Goal: Navigation & Orientation: Find specific page/section

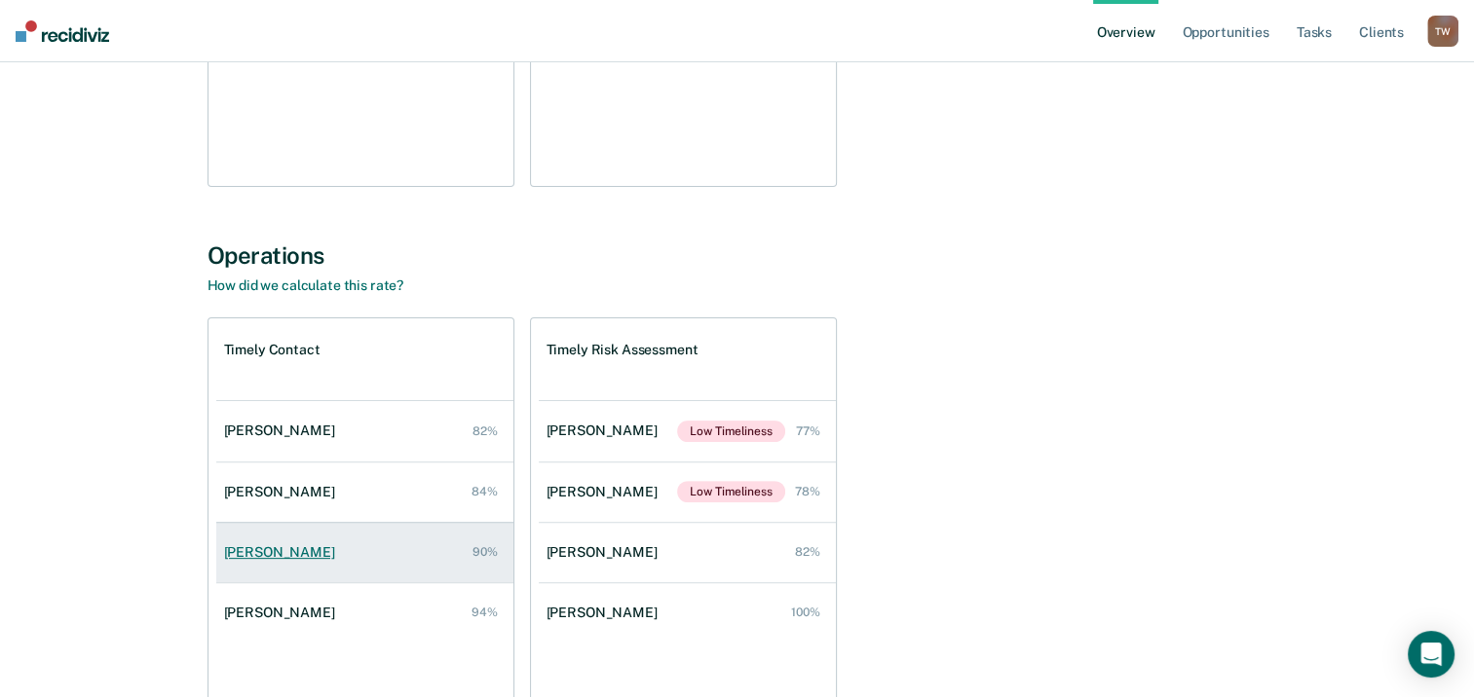
scroll to position [604, 0]
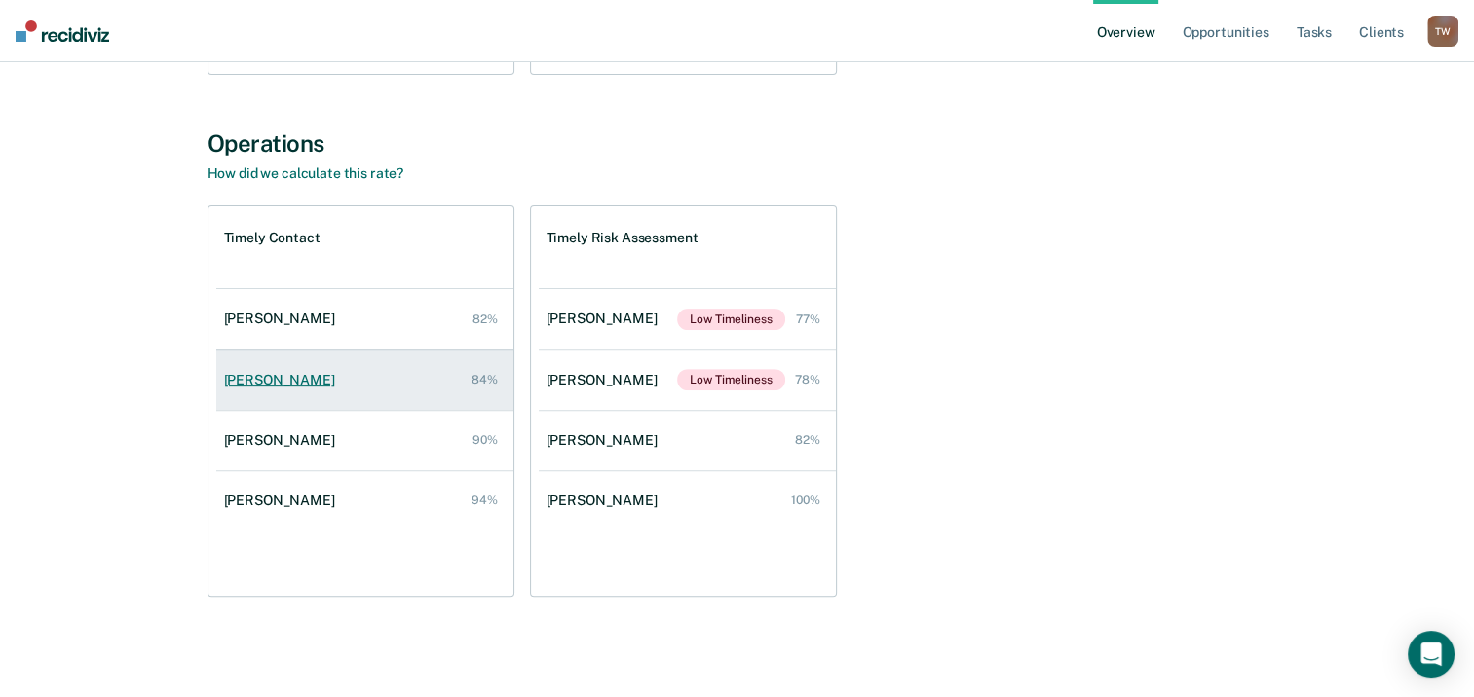
click at [263, 374] on div "[PERSON_NAME]" at bounding box center [283, 380] width 119 height 17
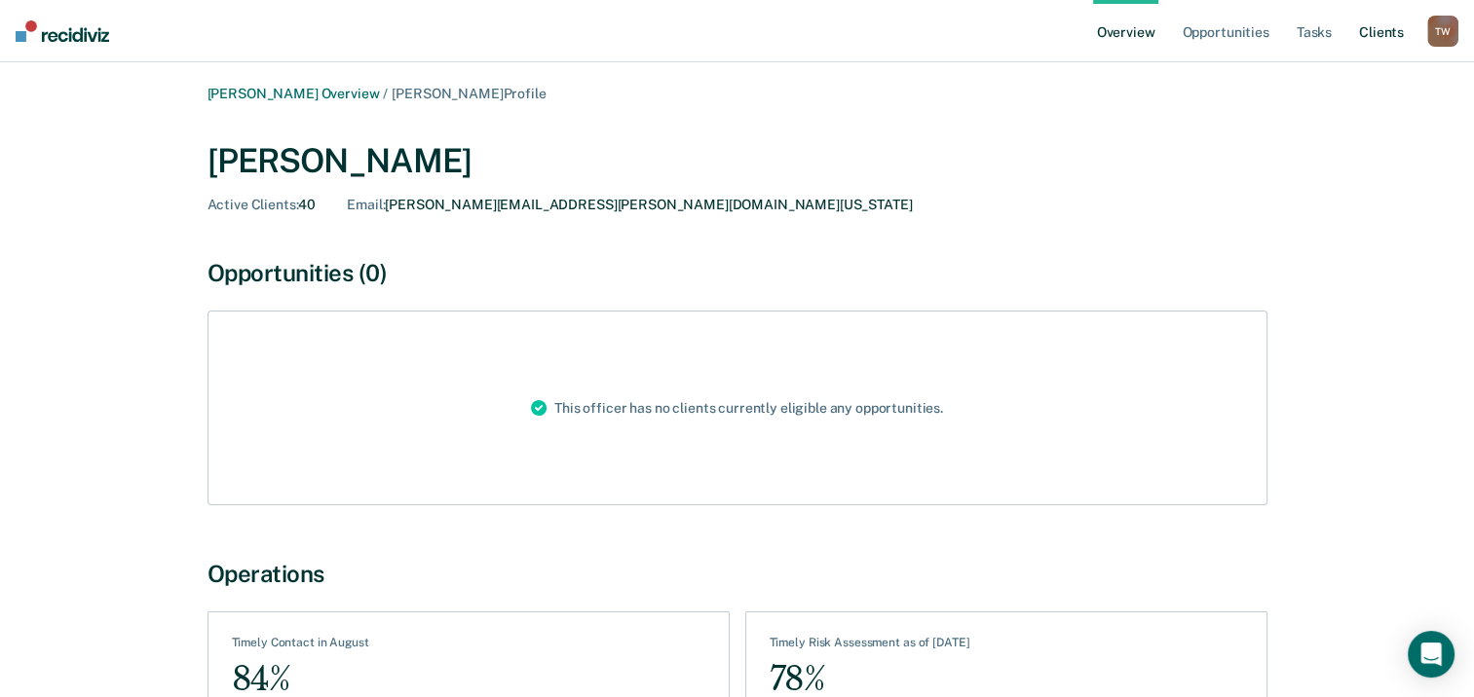
click at [1387, 30] on link "Client s" at bounding box center [1381, 31] width 53 height 62
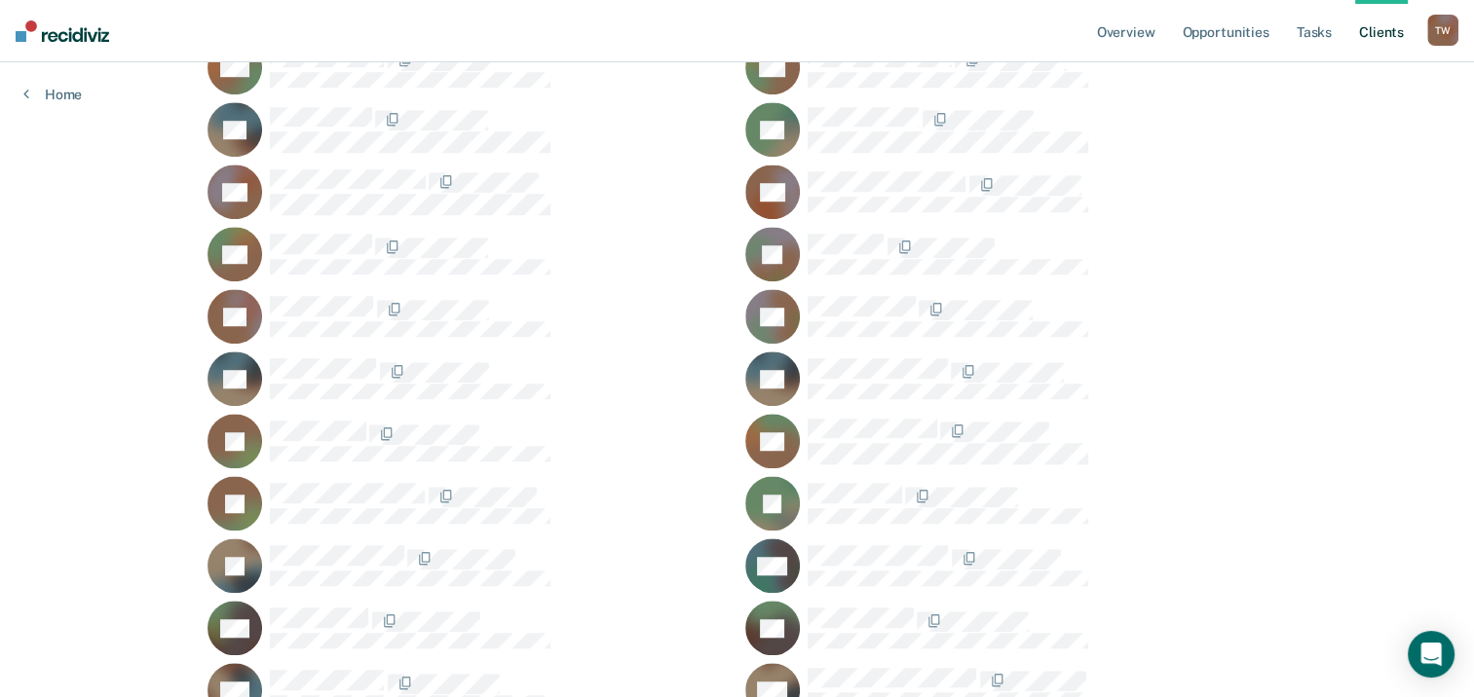
scroll to position [1461, 0]
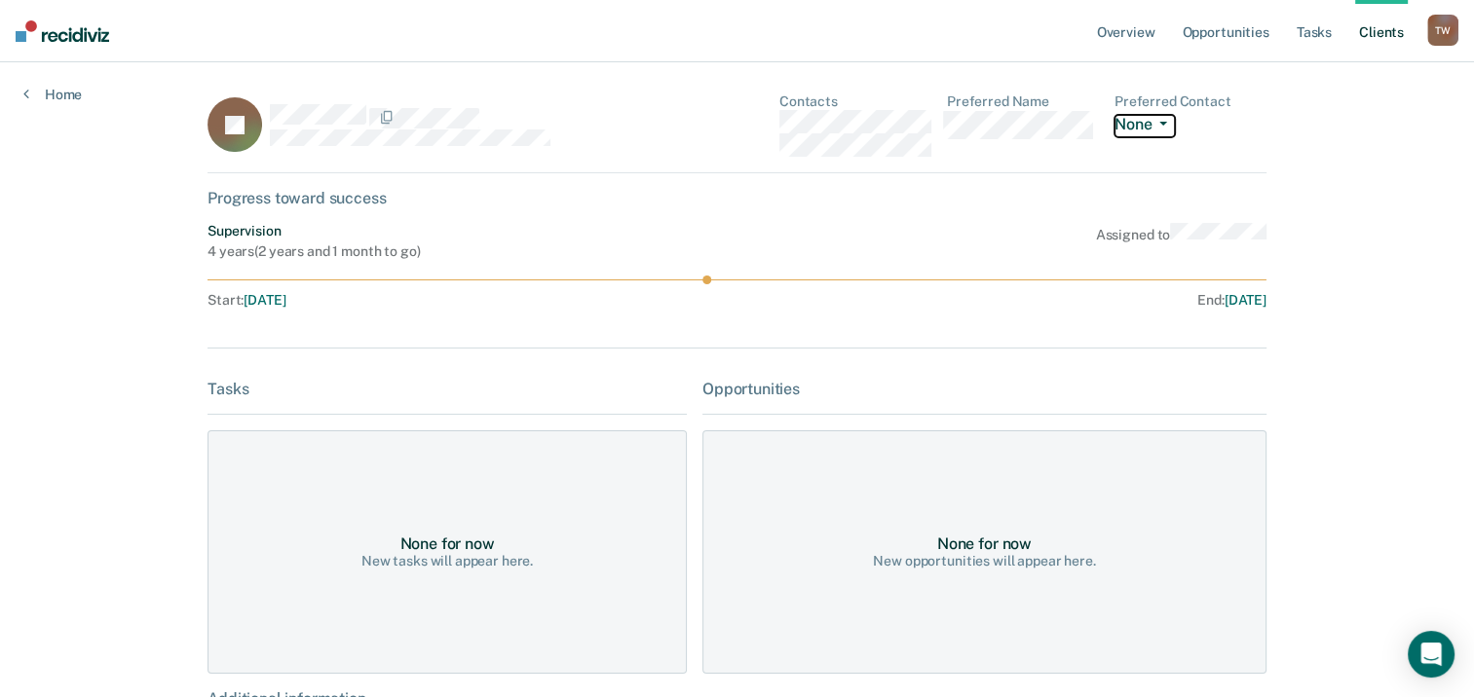
click at [1138, 122] on button "None" at bounding box center [1144, 126] width 60 height 22
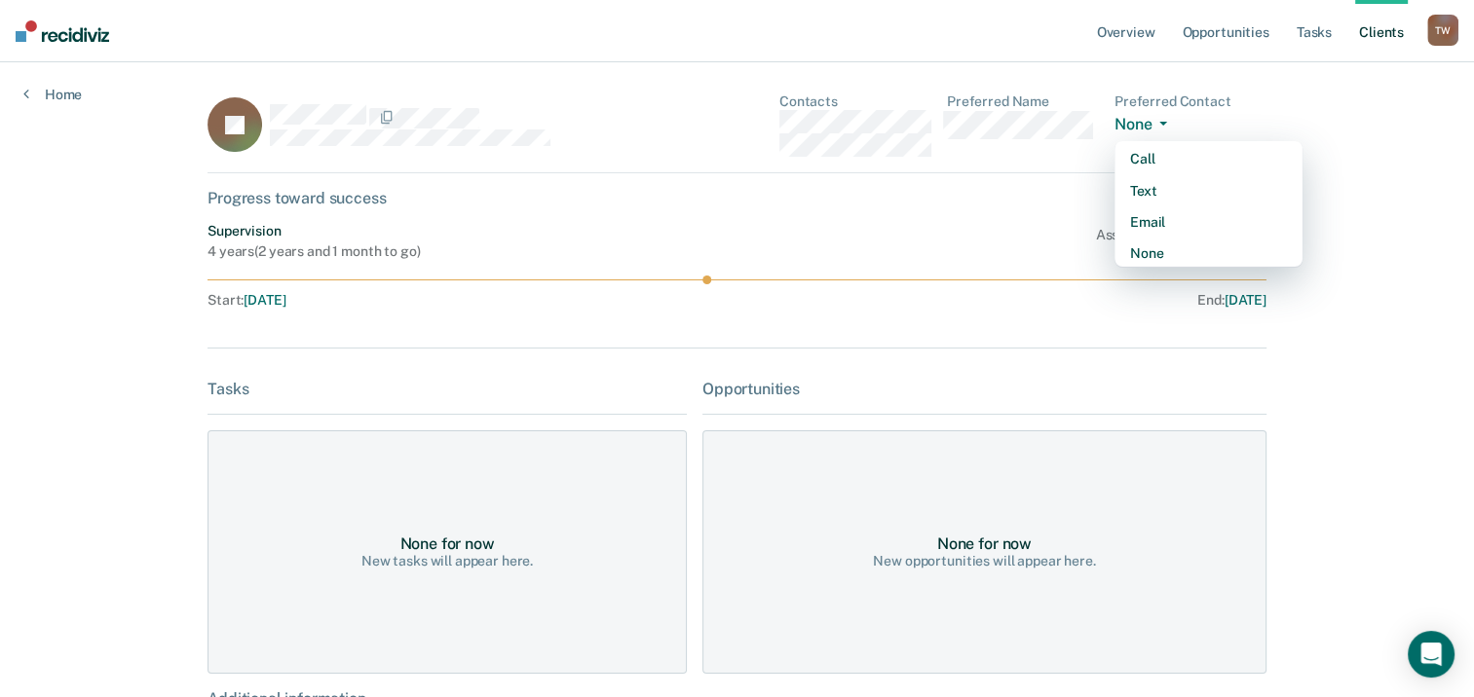
click at [1093, 168] on div "JS Contacts Preferred Name Preferred Contact None Call Text Email None" at bounding box center [736, 134] width 1059 height 80
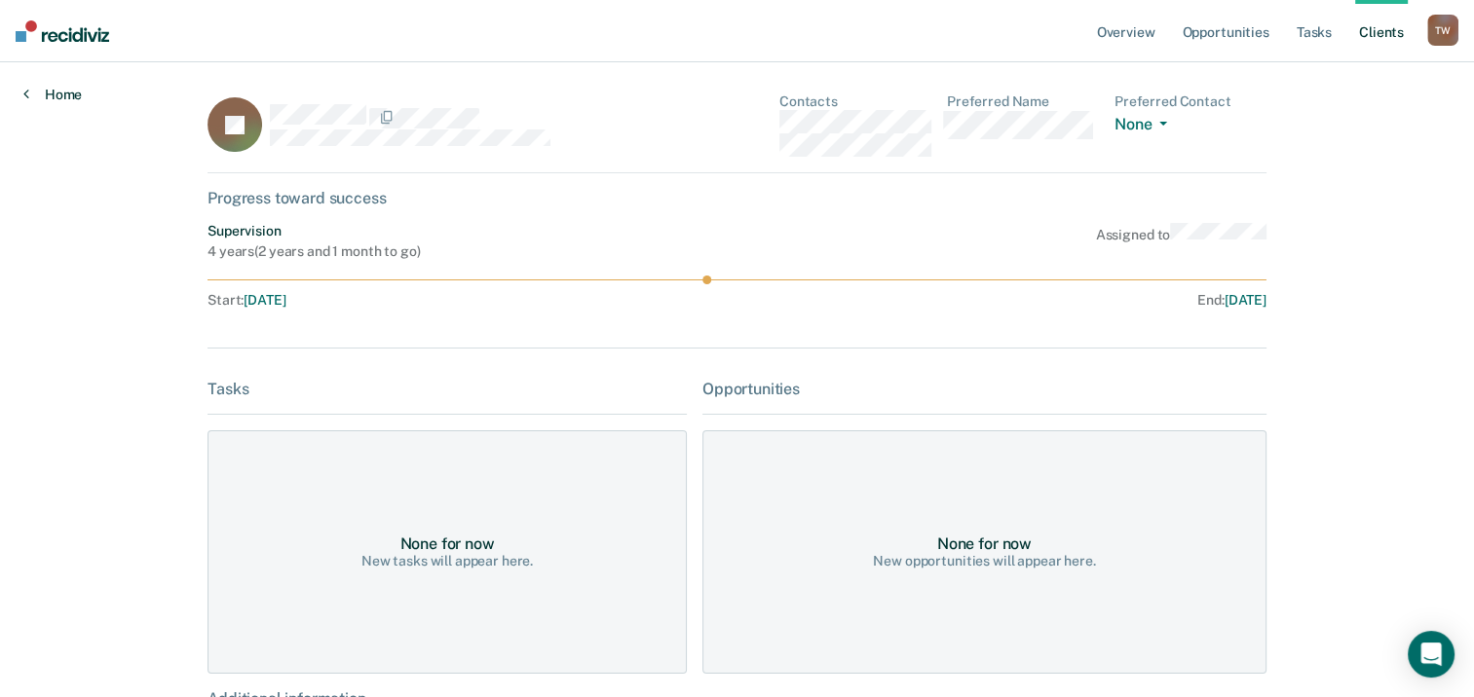
click at [70, 95] on link "Home" at bounding box center [52, 95] width 58 height 18
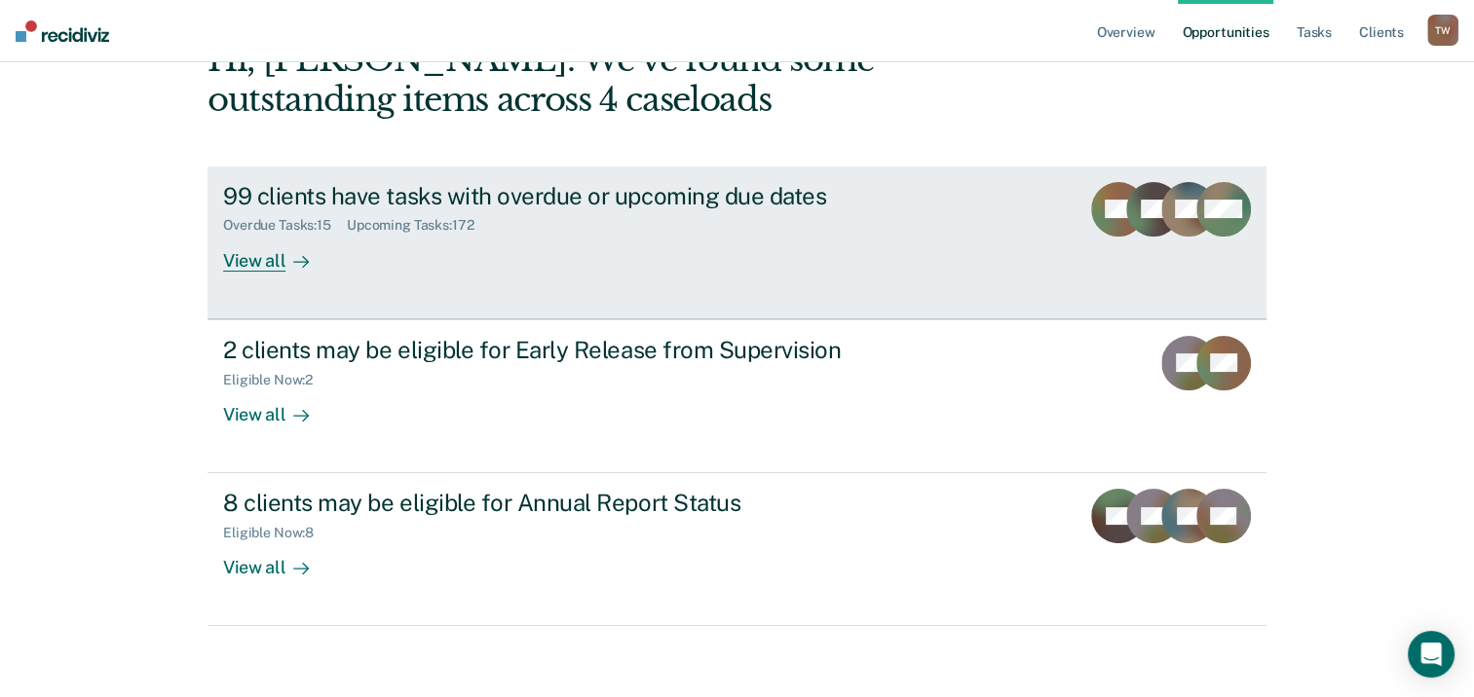
scroll to position [130, 0]
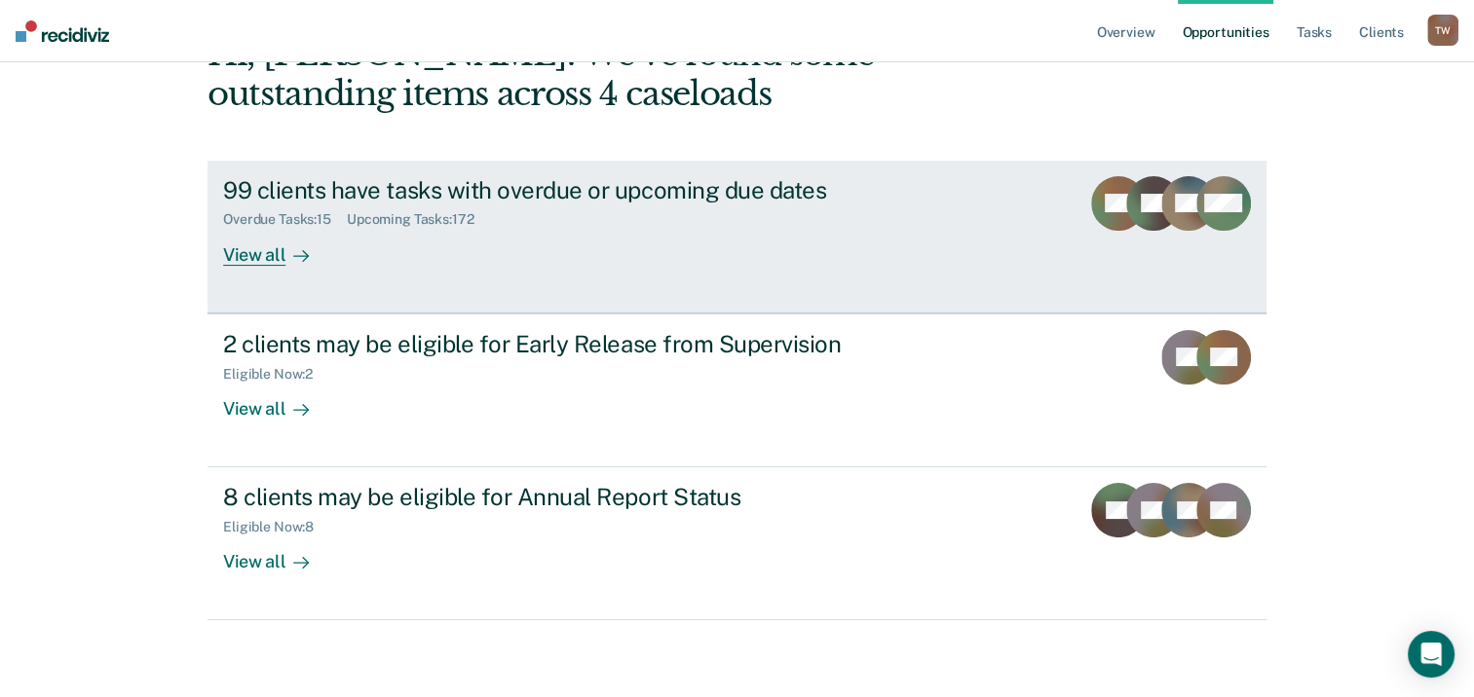
click at [259, 249] on div "View all" at bounding box center [277, 247] width 109 height 38
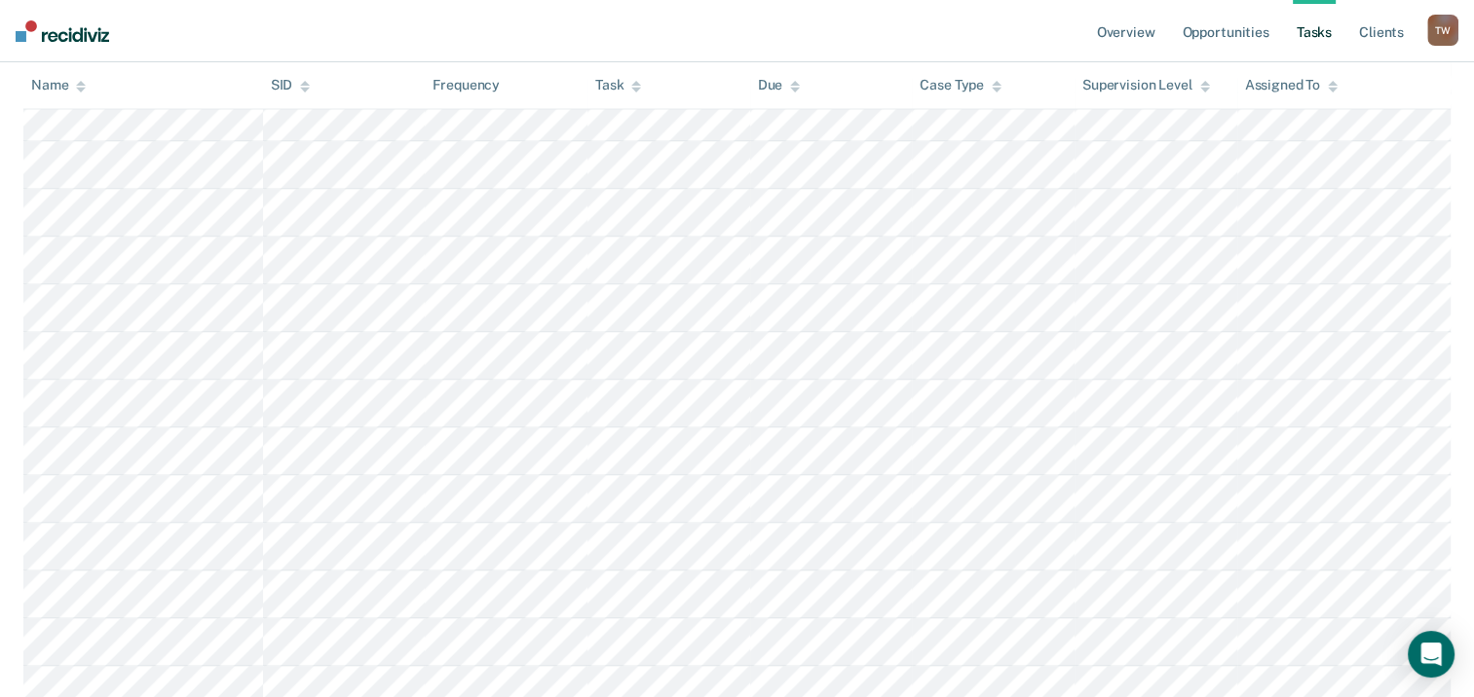
scroll to position [2825, 0]
click at [968, 80] on div "Case Type" at bounding box center [961, 86] width 82 height 17
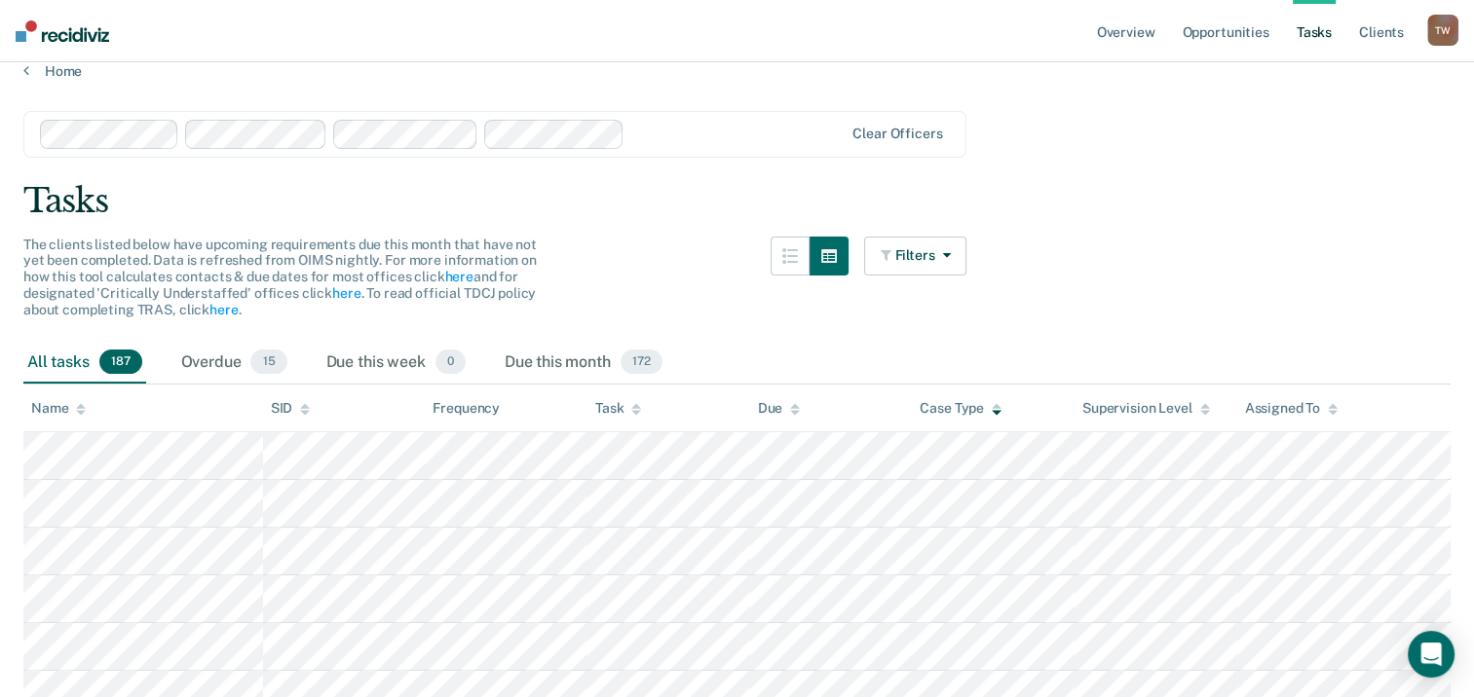
scroll to position [0, 0]
